Goal: Submit feedback/report problem

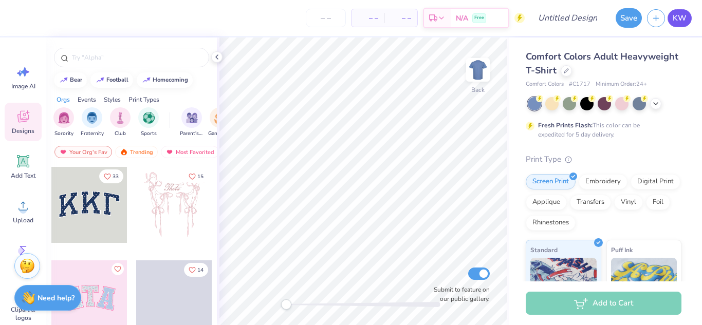
click at [676, 20] on span "KW" at bounding box center [679, 18] width 14 height 12
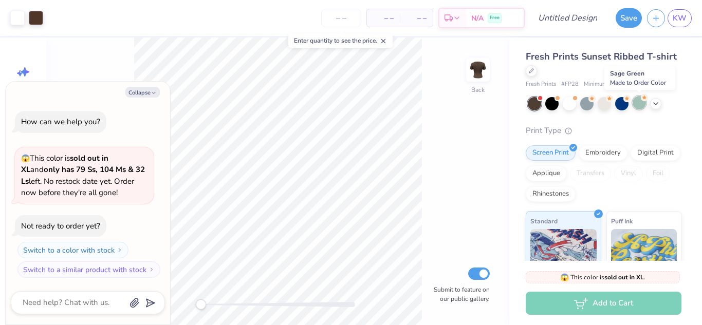
click at [635, 107] on div at bounding box center [638, 102] width 13 height 13
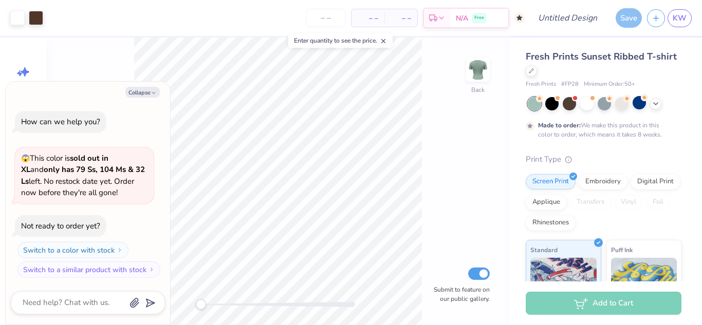
scroll to position [20, 0]
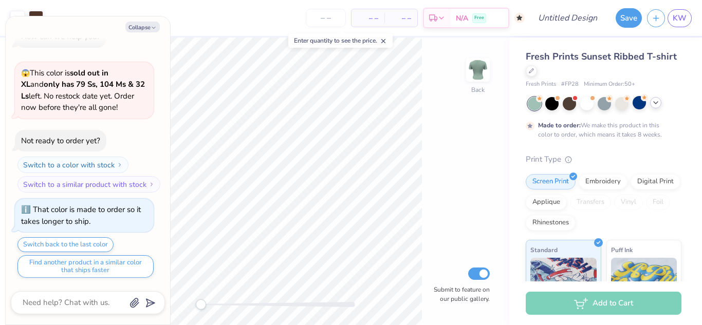
click at [656, 107] on div at bounding box center [655, 102] width 11 height 11
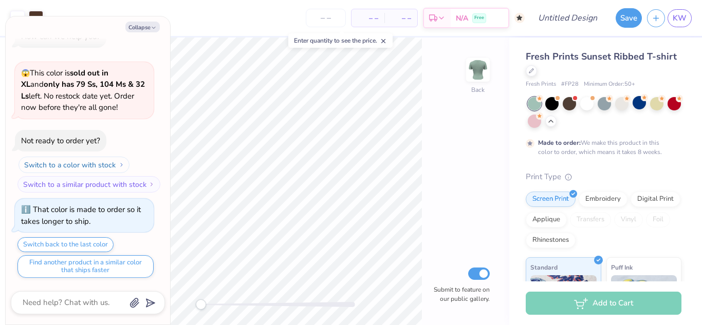
click at [98, 167] on button "Switch to a color with stock" at bounding box center [73, 165] width 111 height 16
type textarea "x"
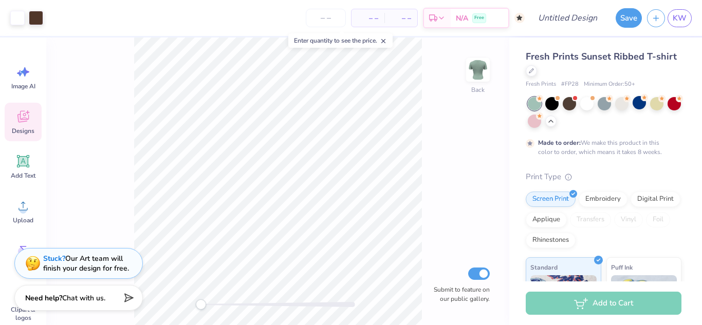
click at [20, 128] on span "Designs" at bounding box center [23, 131] width 23 height 8
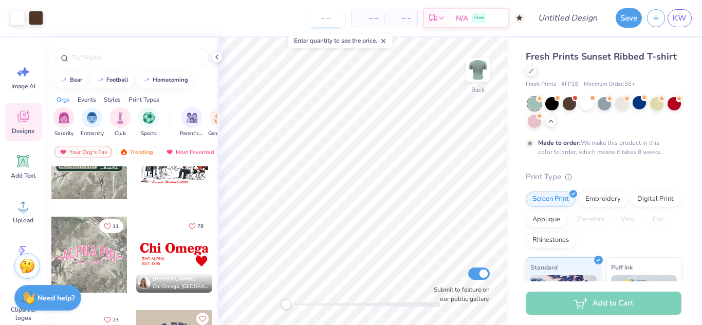
scroll to position [2459, 0]
